Goal: Book appointment/travel/reservation

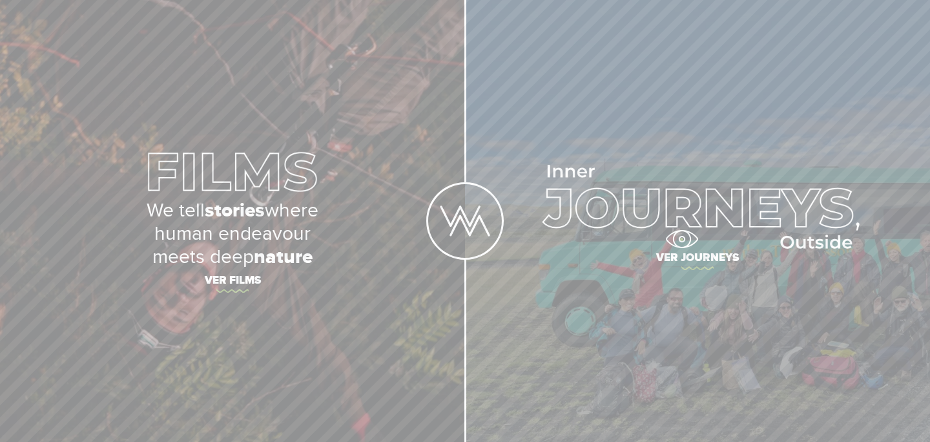
click at [681, 239] on img at bounding box center [698, 207] width 324 height 84
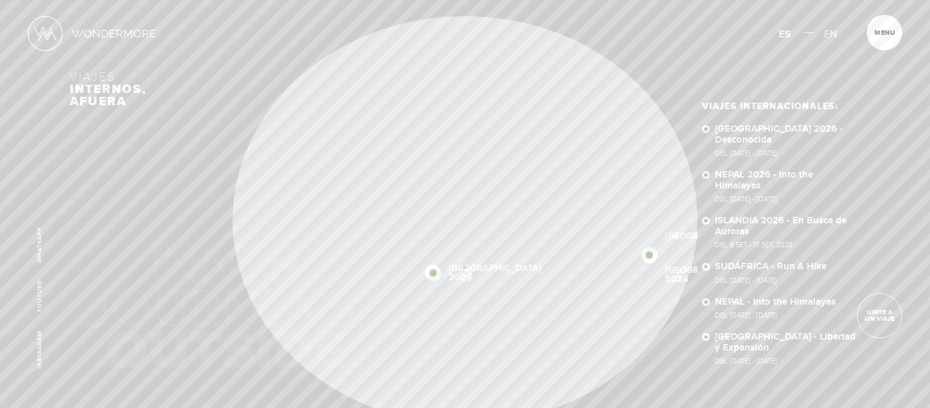
click at [464, 0] on div "Inicio Viajes Internacionales Sobre Wondermore Viajes Pasados Viajes a la Medid…" at bounding box center [465, 0] width 930 height 0
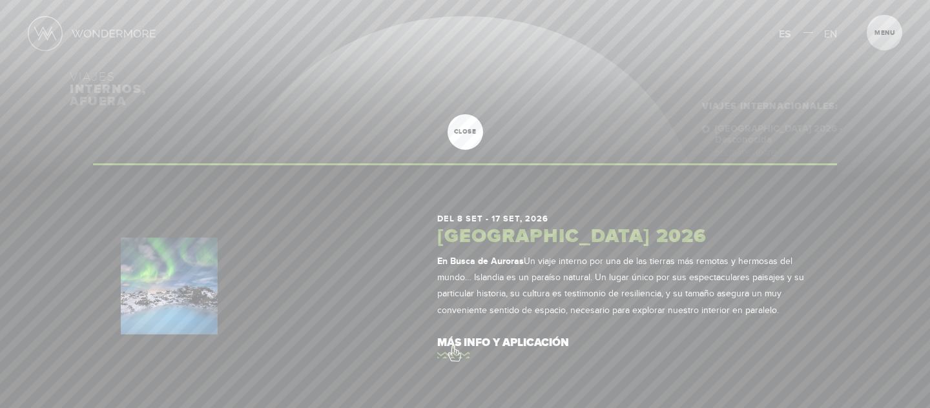
click at [453, 347] on link "más info y aplicación" at bounding box center [623, 343] width 372 height 37
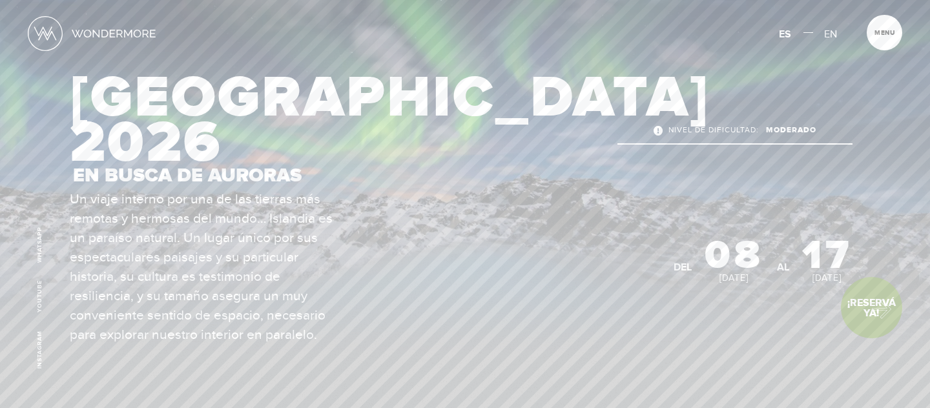
click at [875, 306] on link "¡Reservá Ya!" at bounding box center [871, 307] width 61 height 61
